Goal: Transaction & Acquisition: Purchase product/service

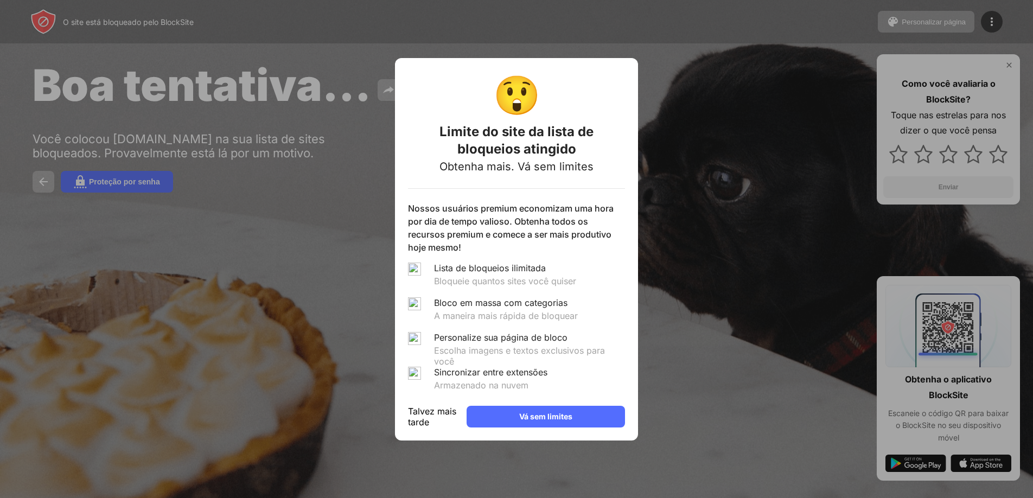
click at [455, 423] on div "Talvez mais tarde" at bounding box center [433, 417] width 50 height 22
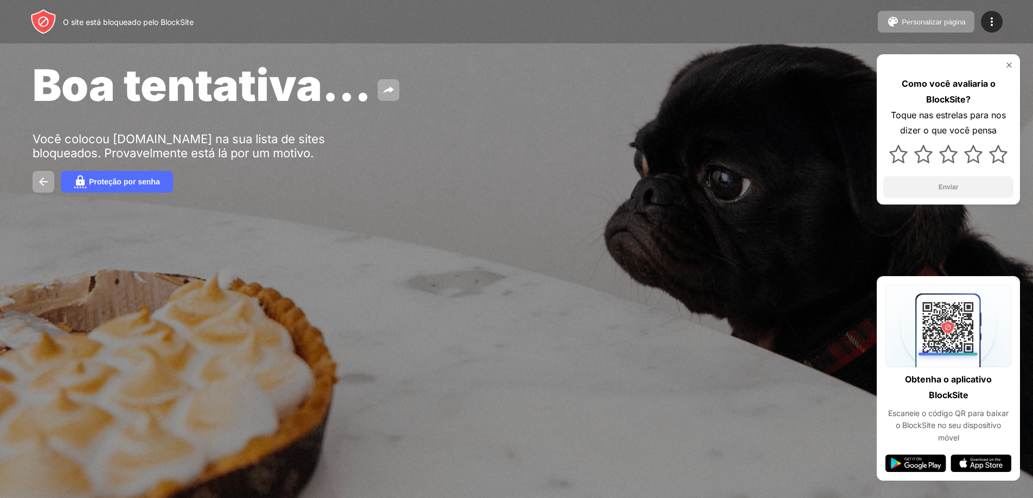
click at [48, 40] on div "O site está bloqueado pelo BlockSite Personalizar página Editar lista de blocos…" at bounding box center [516, 21] width 1033 height 43
click at [48, 29] on img at bounding box center [43, 22] width 26 height 26
click at [62, 25] on div "O site está bloqueado pelo BlockSite" at bounding box center [111, 22] width 163 height 26
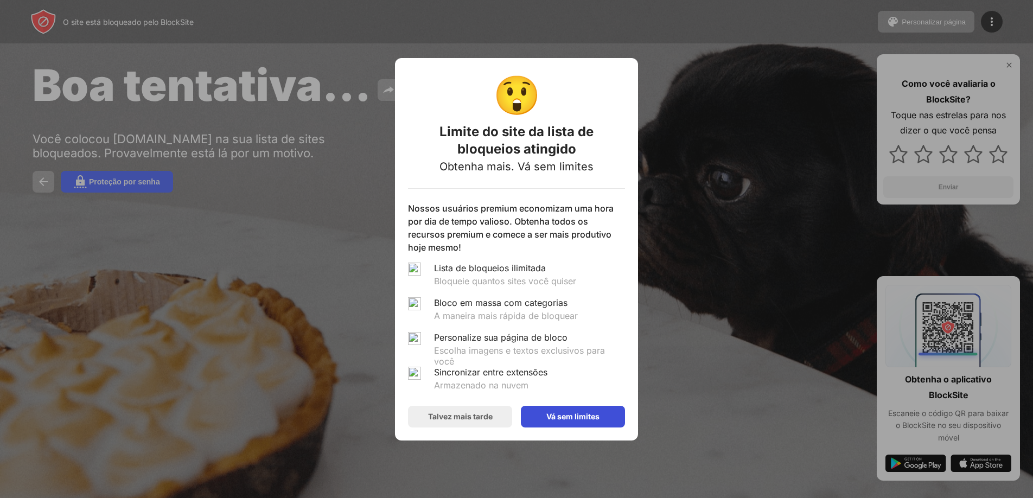
click at [558, 423] on div "Vá sem limites" at bounding box center [573, 417] width 104 height 22
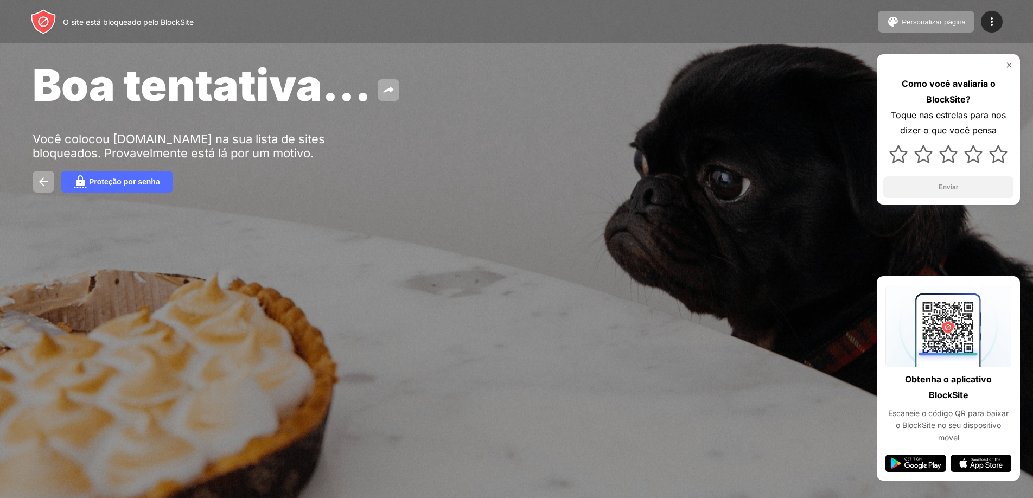
click at [978, 17] on div "Personalizar página Editar lista de blocos Redirecionar Personalizar página de …" at bounding box center [940, 22] width 125 height 22
click at [987, 21] on img at bounding box center [991, 21] width 13 height 13
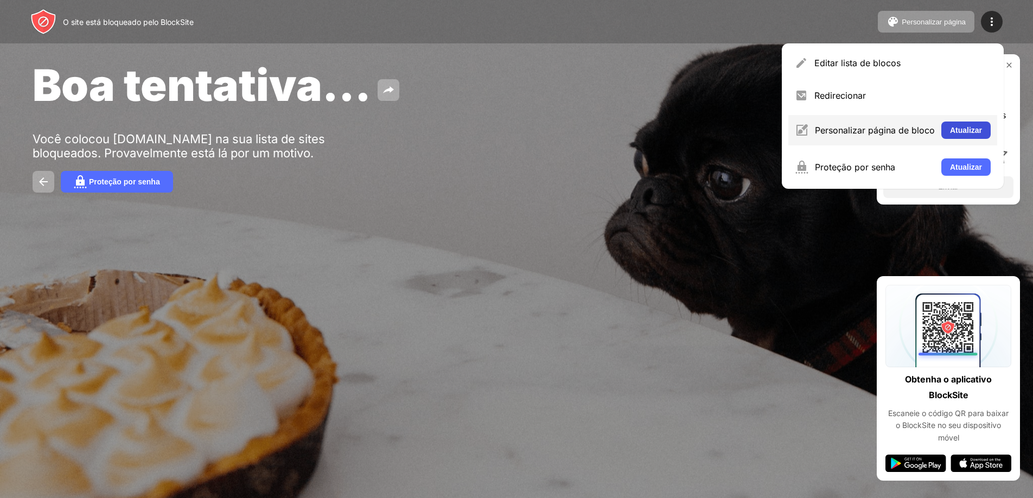
click at [955, 131] on font "Atualizar" at bounding box center [966, 130] width 32 height 9
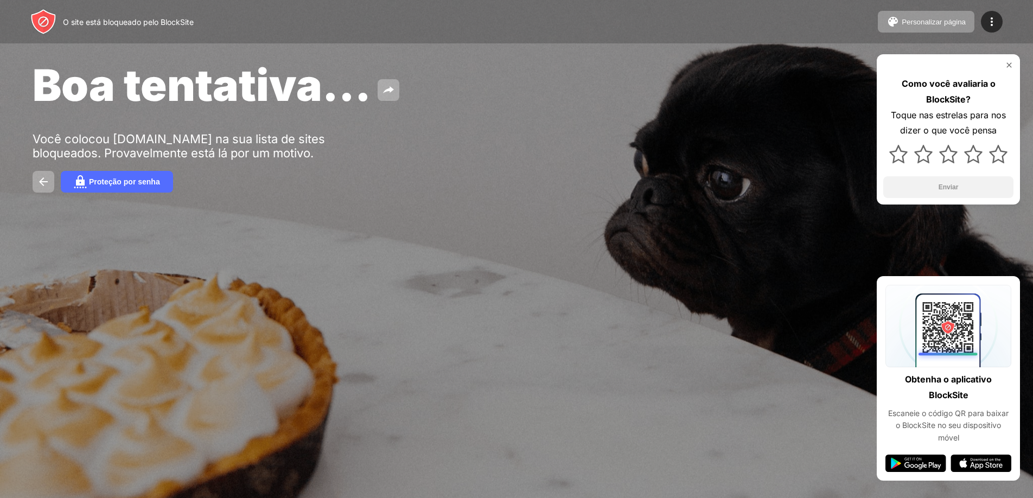
click at [60, 174] on div "Proteção por senha" at bounding box center [517, 182] width 968 height 22
click at [47, 179] on img at bounding box center [43, 181] width 13 height 13
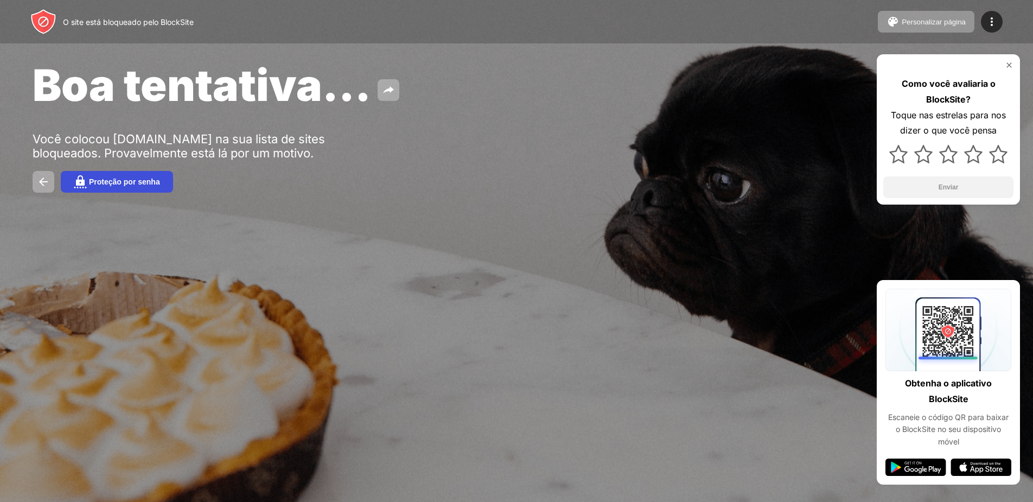
click at [104, 183] on font "Proteção por senha" at bounding box center [124, 181] width 71 height 9
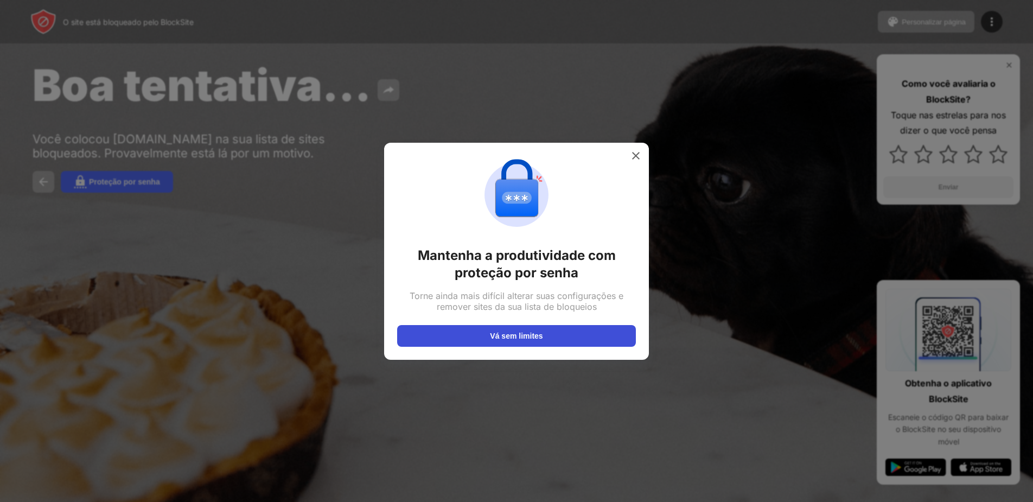
click at [445, 342] on button "Vá sem limites" at bounding box center [516, 336] width 239 height 22
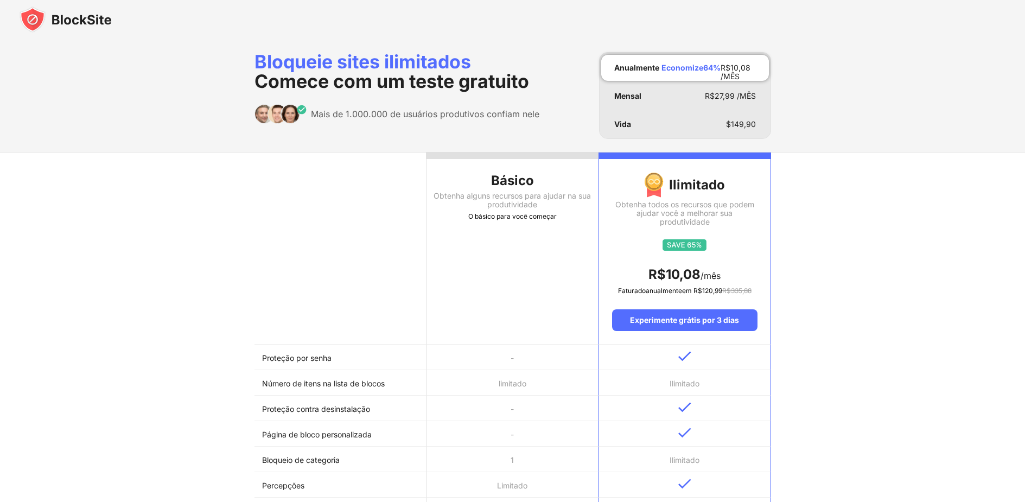
click at [469, 271] on th "Básico Obtenha alguns recursos para ajudar na sua produtividade O básico para v…" at bounding box center [512, 248] width 172 height 192
drag, startPoint x: 240, startPoint y: 93, endPoint x: 234, endPoint y: 93, distance: 6.5
drag, startPoint x: 234, startPoint y: 93, endPoint x: 109, endPoint y: 56, distance: 130.1
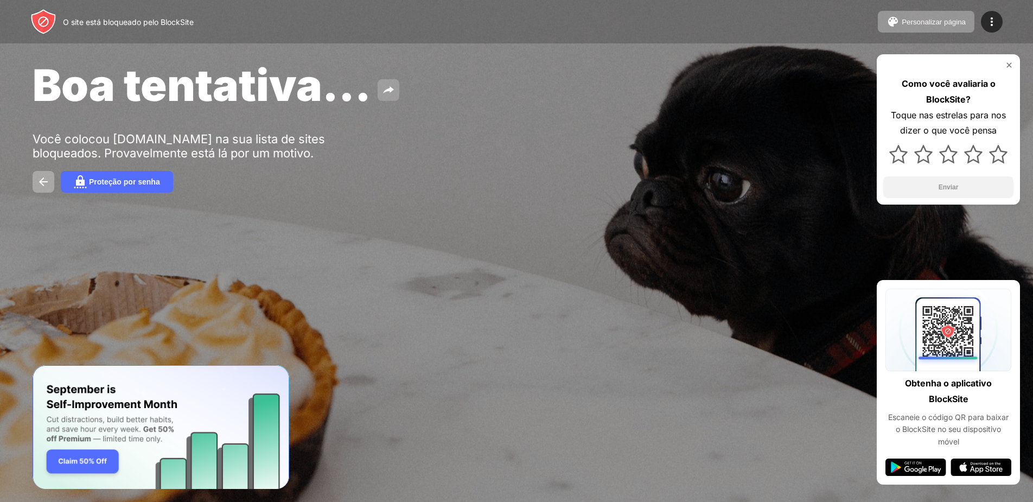
click at [392, 86] on img at bounding box center [388, 90] width 13 height 13
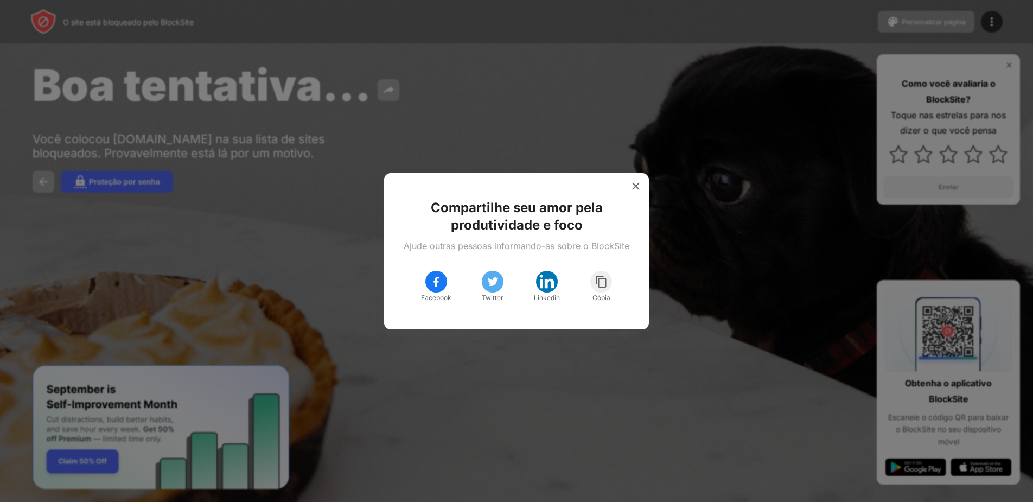
click at [644, 195] on div "Compartilhe seu amor pela produtividade e foco Ajude outras pessoas informando-…" at bounding box center [516, 251] width 265 height 156
click at [641, 183] on img at bounding box center [635, 186] width 11 height 11
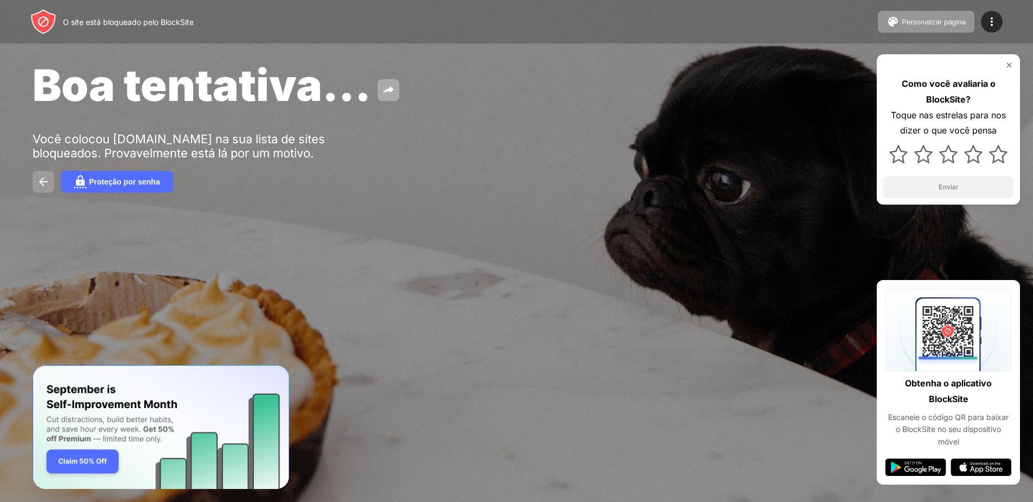
click at [39, 191] on button at bounding box center [44, 182] width 22 height 22
click at [39, 189] on button at bounding box center [44, 182] width 22 height 22
click at [88, 18] on font "O site está bloqueado pelo BlockSite" at bounding box center [128, 21] width 131 height 9
click at [43, 175] on img at bounding box center [43, 181] width 13 height 13
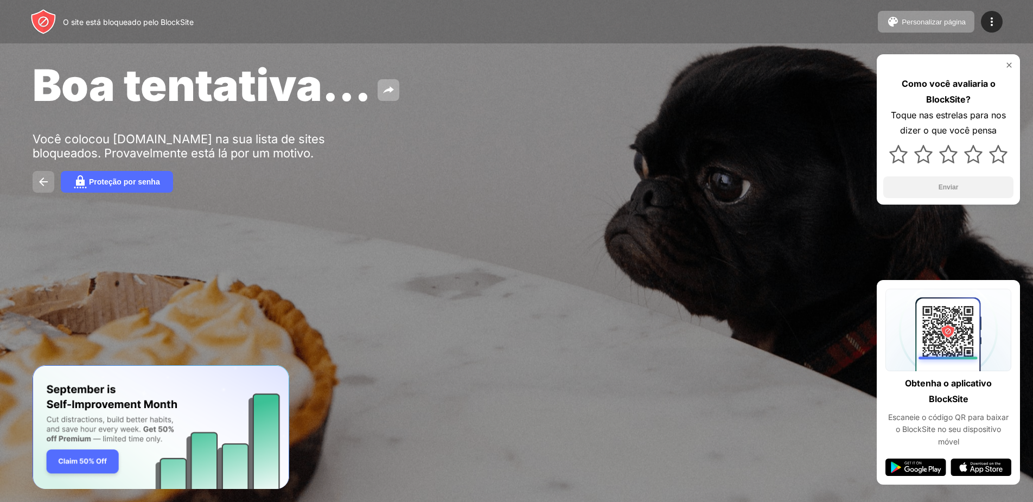
click at [43, 175] on img at bounding box center [43, 181] width 13 height 13
click at [42, 177] on img at bounding box center [43, 181] width 13 height 13
drag, startPoint x: 39, startPoint y: 18, endPoint x: 286, endPoint y: 72, distance: 252.6
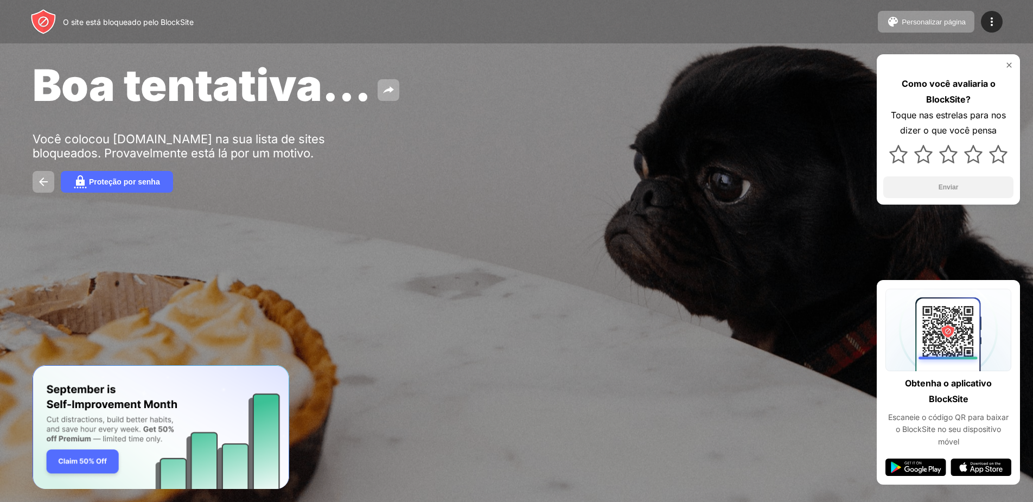
click at [286, 72] on font "Boa tentativa..." at bounding box center [202, 85] width 339 height 53
drag, startPoint x: 171, startPoint y: 89, endPoint x: 93, endPoint y: 76, distance: 79.2
click at [93, 76] on font "Boa tentativa..." at bounding box center [202, 85] width 339 height 53
click at [46, 50] on div "Boa tentativa... Você colocou web.whatsapp.com na sua lista de sites bloqueados…" at bounding box center [516, 125] width 1033 height 251
click at [46, 51] on div "Boa tentativa... Você colocou web.whatsapp.com na sua lista de sites bloqueados…" at bounding box center [516, 125] width 1033 height 251
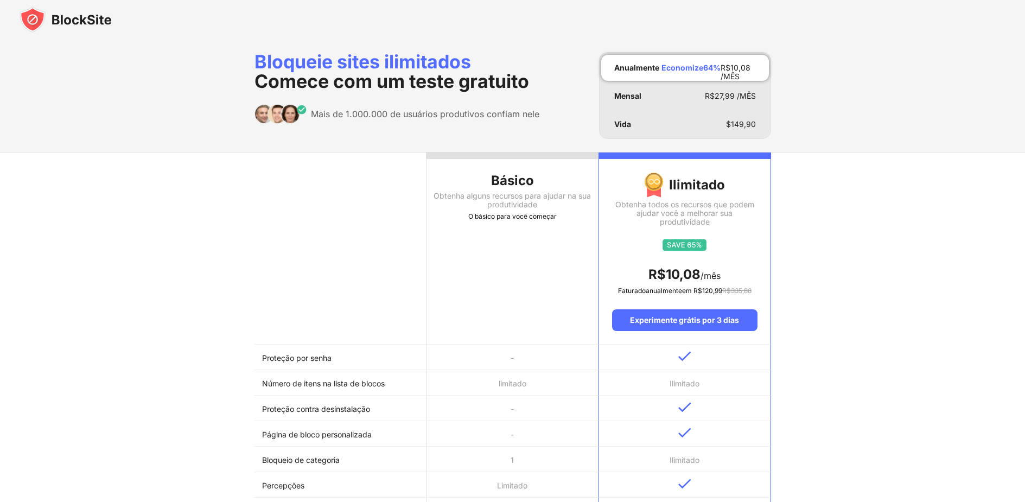
scroll to position [54, 0]
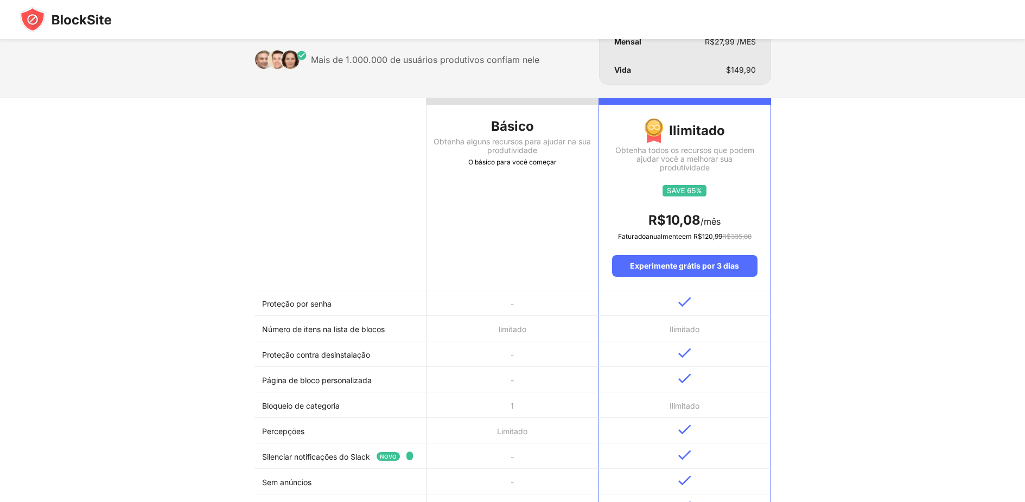
drag, startPoint x: 811, startPoint y: 26, endPoint x: 635, endPoint y: 90, distance: 186.6
click at [695, 113] on div "Ilimitado Obtenha todos os recursos que podem ajudar você a melhorar sua produt…" at bounding box center [684, 191] width 171 height 172
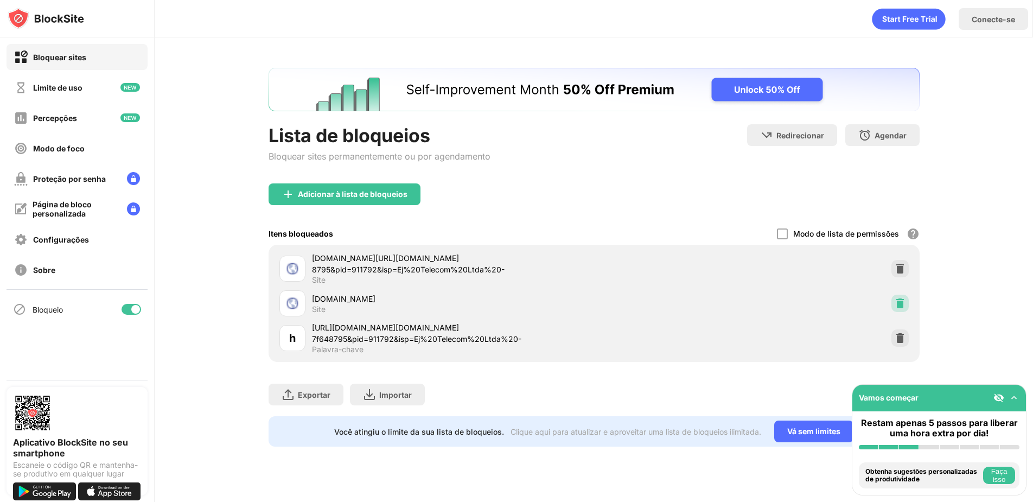
click at [899, 303] on img at bounding box center [900, 303] width 11 height 11
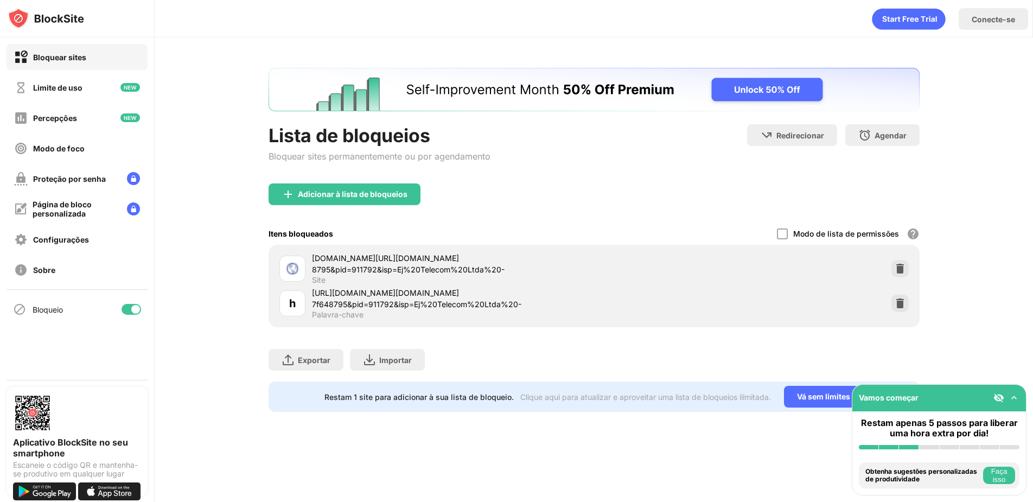
click at [547, 264] on div "[DOMAIN_NAME][URL][DOMAIN_NAME] 8795&pid=911792&isp=Ej%20Telecom%20Ltda%20-%20M…" at bounding box center [453, 263] width 282 height 23
click at [499, 262] on font "[DOMAIN_NAME][URL][DOMAIN_NAME] 8795&pid=911792&isp=Ej%20Telecom%20Ltda%20-%20M…" at bounding box center [443, 280] width 263 height 55
click at [355, 298] on div "[URL][DOMAIN_NAME][DOMAIN_NAME] 7f648795&pid=911792&isp=Ej%20Telecom%20Ltda%20-…" at bounding box center [453, 298] width 282 height 23
